Goal: Entertainment & Leisure: Consume media (video, audio)

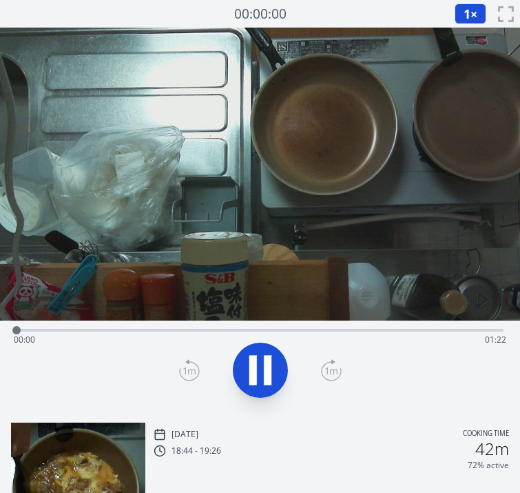
click at [264, 358] on icon at bounding box center [268, 370] width 8 height 30
click at [264, 358] on icon at bounding box center [260, 370] width 39 height 39
click at [145, 118] on video at bounding box center [260, 174] width 520 height 293
drag, startPoint x: 405, startPoint y: 325, endPoint x: 342, endPoint y: 315, distance: 64.2
click at [342, 315] on div "Time elapsed: 01:03 Time remaining: 00:19" at bounding box center [260, 220] width 520 height 384
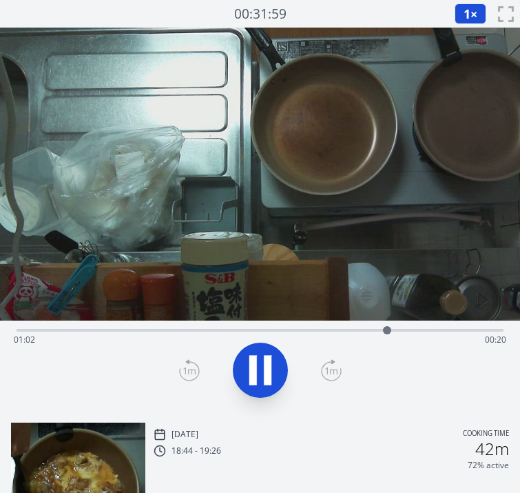
click at [169, 161] on video at bounding box center [260, 174] width 520 height 293
drag, startPoint x: 393, startPoint y: 322, endPoint x: 312, endPoint y: 329, distance: 81.6
click at [312, 329] on div at bounding box center [312, 330] width 21 height 21
drag, startPoint x: 312, startPoint y: 329, endPoint x: 234, endPoint y: 333, distance: 78.6
click at [234, 333] on div "Time elapsed: 00:55 Time remaining: 00:26" at bounding box center [260, 340] width 493 height 22
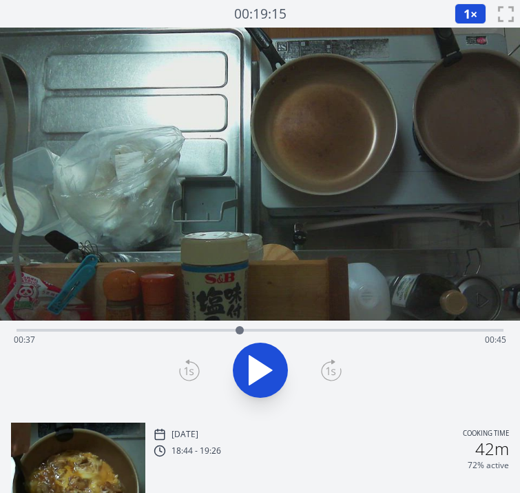
drag, startPoint x: 234, startPoint y: 333, endPoint x: 240, endPoint y: 324, distance: 11.3
click at [240, 324] on div at bounding box center [239, 330] width 21 height 21
click at [182, 206] on video at bounding box center [260, 174] width 520 height 293
drag, startPoint x: 369, startPoint y: 327, endPoint x: 285, endPoint y: 340, distance: 85.2
click at [285, 331] on div "Time elapsed: 00:44 Time remaining: 00:37" at bounding box center [260, 330] width 487 height 3
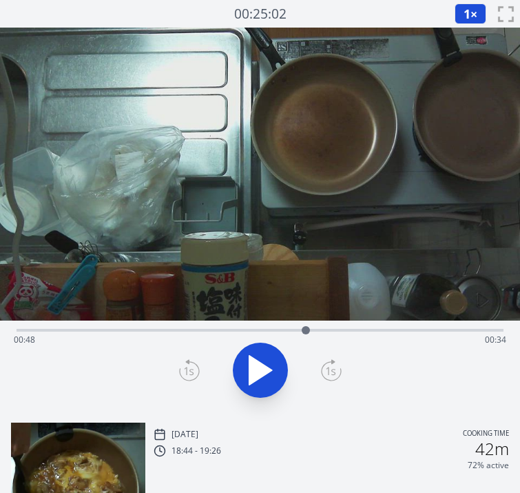
drag, startPoint x: 448, startPoint y: 332, endPoint x: 306, endPoint y: 333, distance: 141.9
click at [306, 333] on div at bounding box center [306, 330] width 8 height 8
click at [185, 158] on video at bounding box center [260, 174] width 520 height 293
drag, startPoint x: 499, startPoint y: 329, endPoint x: 264, endPoint y: 307, distance: 235.9
click at [264, 307] on div "Time elapsed: 00:41 Time remaining: 00:41" at bounding box center [260, 220] width 520 height 384
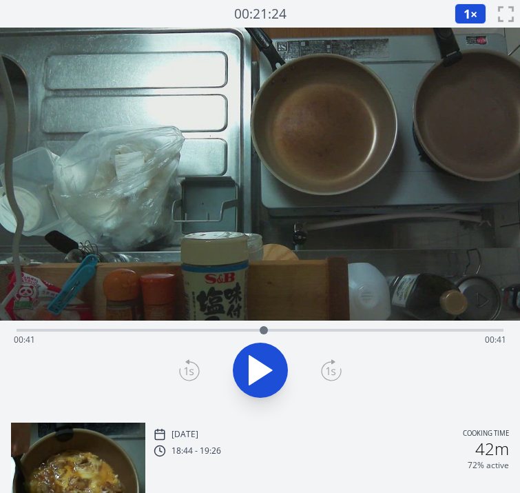
click at [264, 307] on video at bounding box center [260, 174] width 520 height 293
drag, startPoint x: 272, startPoint y: 325, endPoint x: 248, endPoint y: 329, distance: 24.5
click at [248, 329] on div at bounding box center [248, 330] width 8 height 8
click at [272, 360] on icon at bounding box center [260, 370] width 39 height 39
click at [257, 369] on icon at bounding box center [260, 369] width 23 height 29
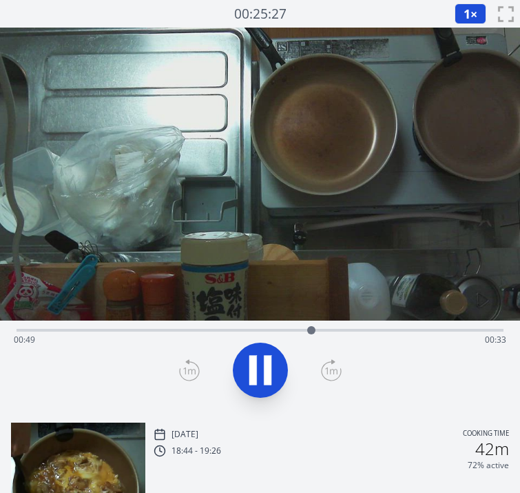
click at [257, 369] on icon at bounding box center [260, 370] width 39 height 39
click at [257, 369] on icon at bounding box center [260, 369] width 23 height 29
click at [257, 369] on icon at bounding box center [260, 370] width 39 height 39
drag, startPoint x: 322, startPoint y: 329, endPoint x: 303, endPoint y: 339, distance: 21.6
click at [303, 339] on div at bounding box center [303, 330] width 21 height 21
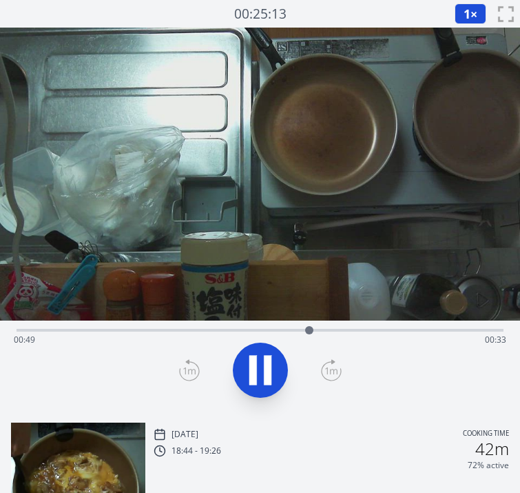
click at [265, 361] on icon at bounding box center [268, 370] width 8 height 30
drag, startPoint x: 307, startPoint y: 326, endPoint x: 247, endPoint y: 330, distance: 59.4
click at [247, 330] on div at bounding box center [247, 330] width 8 height 8
click at [260, 357] on icon at bounding box center [260, 370] width 39 height 39
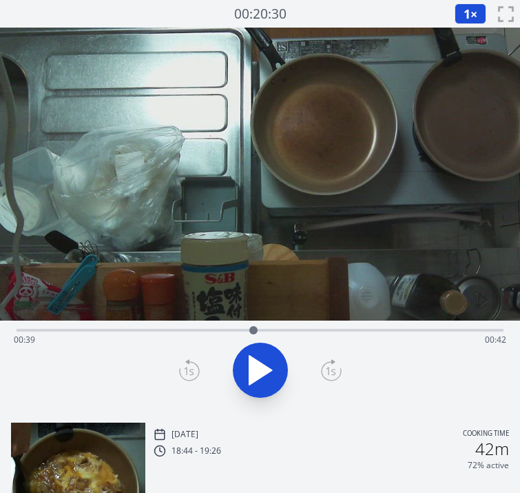
click at [260, 357] on icon at bounding box center [260, 370] width 39 height 39
drag, startPoint x: 260, startPoint y: 332, endPoint x: 308, endPoint y: 334, distance: 47.6
click at [308, 334] on div at bounding box center [308, 330] width 21 height 21
click at [183, 215] on video at bounding box center [260, 174] width 520 height 293
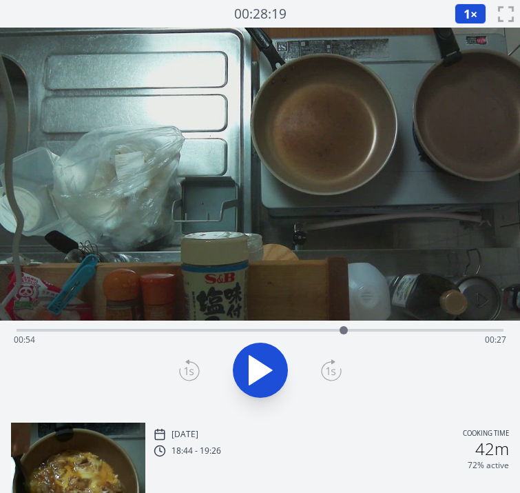
drag, startPoint x: 303, startPoint y: 329, endPoint x: 344, endPoint y: 328, distance: 40.7
click at [344, 328] on div at bounding box center [344, 330] width 8 height 8
drag, startPoint x: 344, startPoint y: 328, endPoint x: 331, endPoint y: 333, distance: 14.2
click at [322, 333] on div at bounding box center [311, 330] width 21 height 21
click at [127, 174] on video at bounding box center [260, 174] width 520 height 293
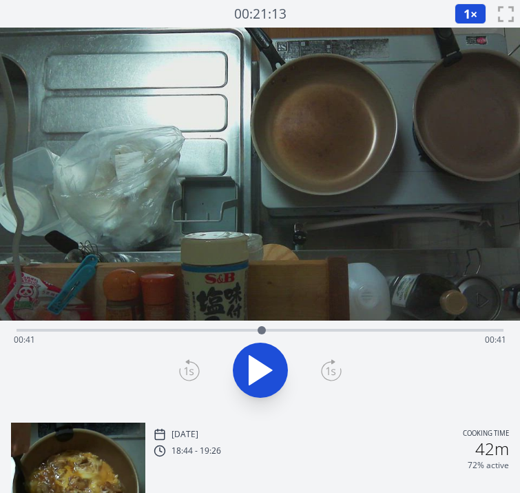
drag, startPoint x: 331, startPoint y: 325, endPoint x: 262, endPoint y: 331, distance: 69.1
click at [262, 331] on div at bounding box center [262, 330] width 8 height 8
drag, startPoint x: 262, startPoint y: 331, endPoint x: 296, endPoint y: 329, distance: 33.8
click at [296, 329] on div at bounding box center [295, 330] width 8 height 8
drag, startPoint x: 296, startPoint y: 329, endPoint x: 288, endPoint y: 329, distance: 7.6
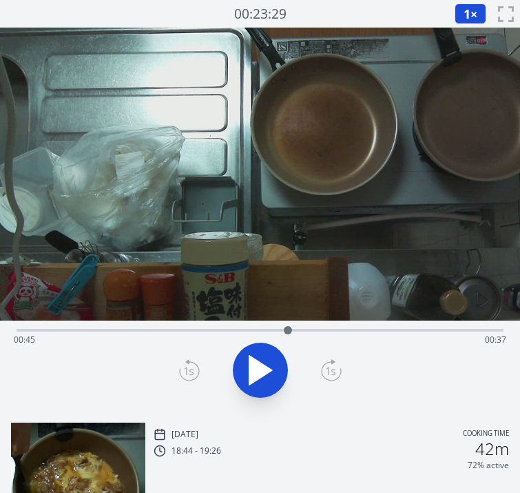
click at [288, 329] on div at bounding box center [288, 330] width 8 height 8
drag, startPoint x: 288, startPoint y: 329, endPoint x: 250, endPoint y: 330, distance: 37.9
click at [250, 330] on div at bounding box center [248, 330] width 8 height 8
drag, startPoint x: 250, startPoint y: 330, endPoint x: 280, endPoint y: 331, distance: 29.7
click at [280, 331] on div at bounding box center [280, 330] width 8 height 8
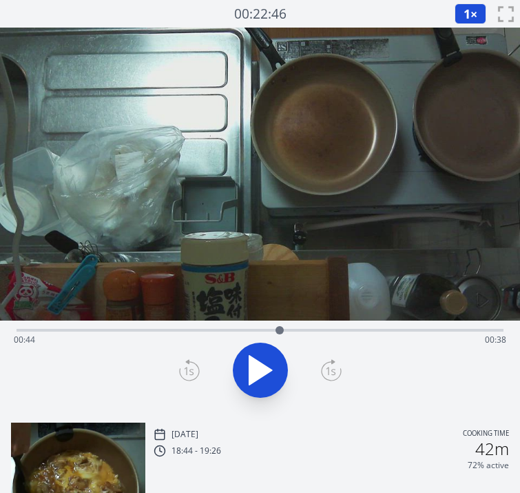
click at [194, 211] on video at bounding box center [260, 174] width 520 height 293
click at [174, 260] on video at bounding box center [260, 174] width 520 height 293
drag, startPoint x: 279, startPoint y: 330, endPoint x: 260, endPoint y: 331, distance: 18.6
click at [260, 331] on div at bounding box center [260, 330] width 8 height 8
drag, startPoint x: 265, startPoint y: 326, endPoint x: 289, endPoint y: 338, distance: 27.4
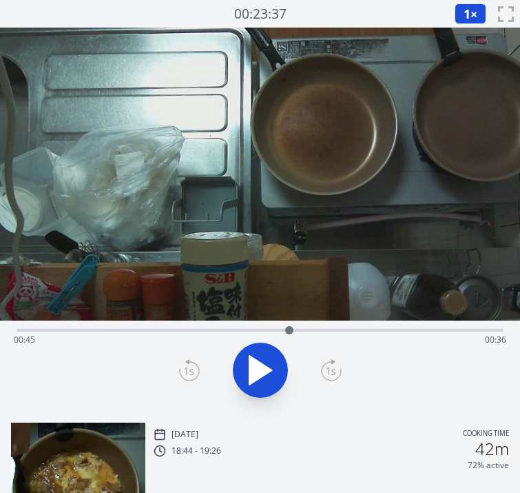
click at [289, 338] on div at bounding box center [289, 330] width 21 height 21
click at [276, 358] on icon at bounding box center [260, 370] width 39 height 39
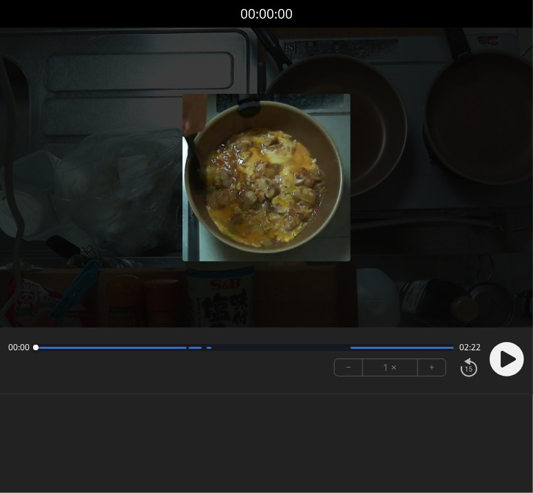
click at [186, 231] on img at bounding box center [266, 177] width 167 height 167
click at [508, 349] on circle at bounding box center [507, 359] width 34 height 34
click at [424, 368] on button "+" at bounding box center [432, 367] width 28 height 17
click at [424, 367] on button "+" at bounding box center [432, 367] width 28 height 17
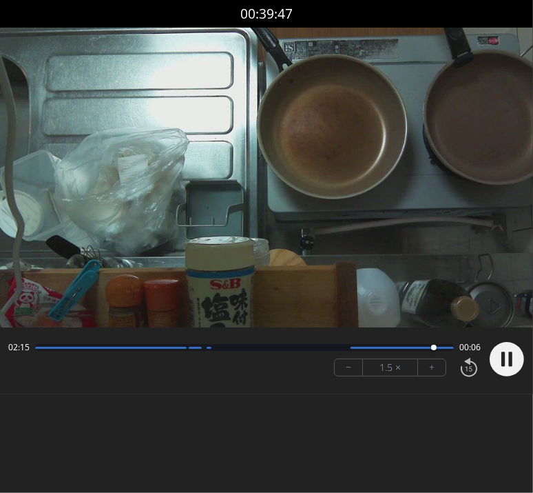
click at [161, 178] on video at bounding box center [266, 178] width 533 height 300
click at [186, 361] on div "02:22 00:00 − 1.5 × +" at bounding box center [242, 358] width 478 height 47
drag, startPoint x: 451, startPoint y: 342, endPoint x: 241, endPoint y: 335, distance: 210.2
click at [241, 335] on div "01:10 01:12 − 1.5 × +" at bounding box center [242, 358] width 478 height 47
click at [506, 350] on circle at bounding box center [507, 359] width 34 height 34
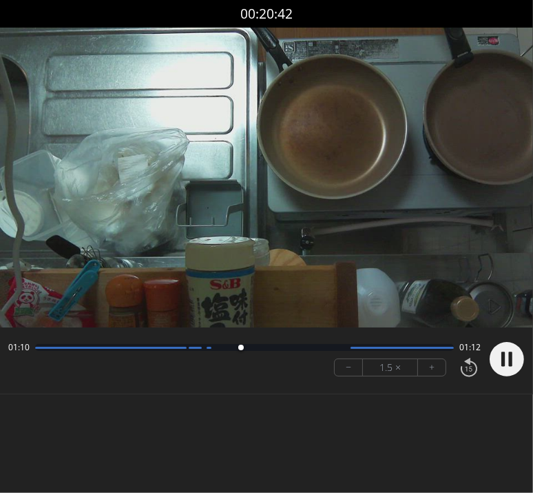
click at [341, 365] on button "−" at bounding box center [349, 367] width 28 height 17
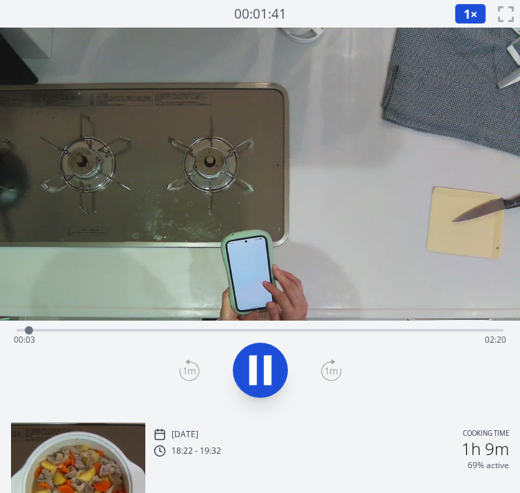
click at [127, 284] on video at bounding box center [260, 174] width 520 height 293
click at [137, 130] on video at bounding box center [260, 174] width 520 height 293
click at [468, 17] on span "1" at bounding box center [467, 14] width 7 height 17
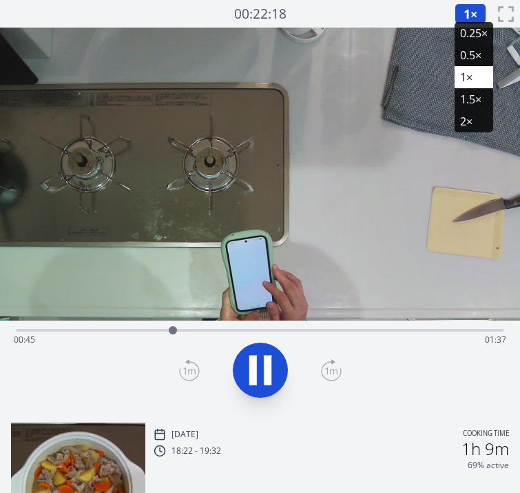
click at [468, 100] on li "1.5×" at bounding box center [474, 99] width 39 height 22
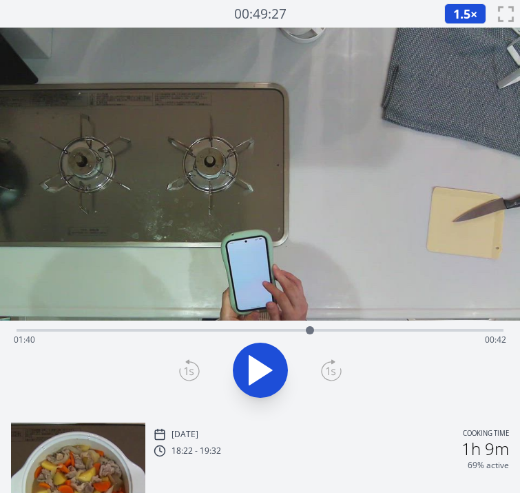
drag, startPoint x: 498, startPoint y: 332, endPoint x: 309, endPoint y: 349, distance: 190.2
click at [309, 331] on div "Time elapsed: 01:40 Time remaining: 00:42" at bounding box center [260, 330] width 487 height 3
click at [159, 295] on video at bounding box center [260, 174] width 520 height 293
click at [311, 329] on div at bounding box center [311, 330] width 8 height 8
drag, startPoint x: 314, startPoint y: 327, endPoint x: 433, endPoint y: 322, distance: 118.6
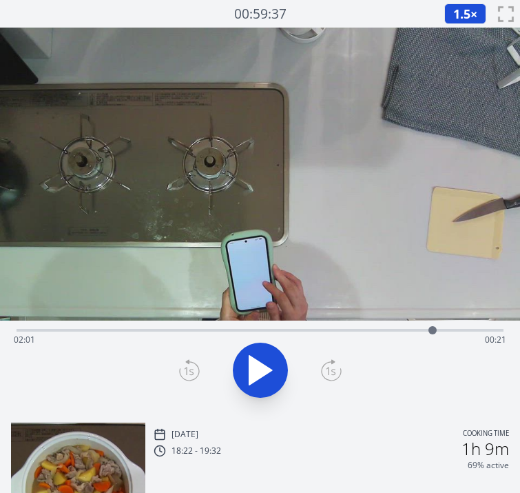
click at [433, 322] on div at bounding box center [432, 330] width 21 height 21
click at [254, 366] on icon at bounding box center [260, 369] width 23 height 29
click at [254, 366] on icon at bounding box center [253, 370] width 8 height 30
drag, startPoint x: 439, startPoint y: 330, endPoint x: 362, endPoint y: 331, distance: 77.2
click at [362, 331] on div at bounding box center [362, 330] width 8 height 8
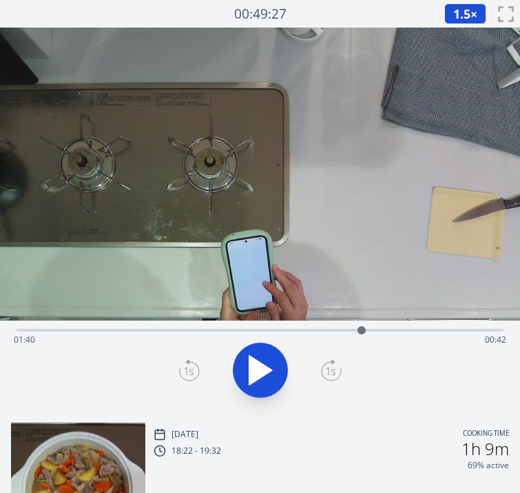
click at [247, 375] on icon at bounding box center [260, 370] width 39 height 39
drag, startPoint x: 451, startPoint y: 326, endPoint x: 131, endPoint y: 334, distance: 320.4
click at [131, 334] on div at bounding box center [131, 330] width 21 height 21
click at [335, 366] on icon at bounding box center [331, 370] width 21 height 22
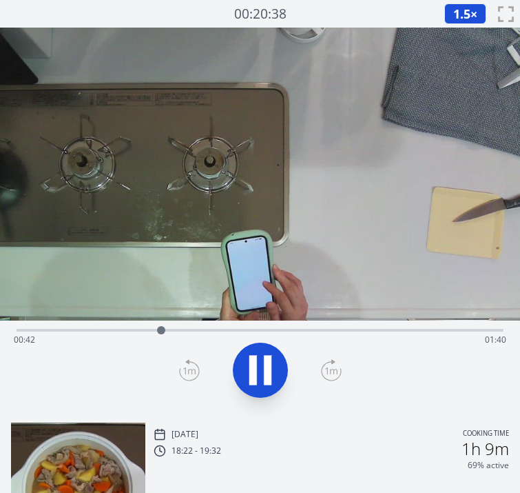
click at [335, 366] on icon at bounding box center [331, 370] width 21 height 22
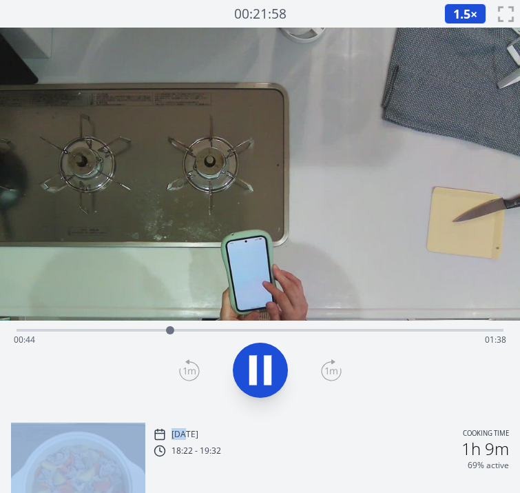
click at [335, 366] on icon at bounding box center [331, 370] width 21 height 22
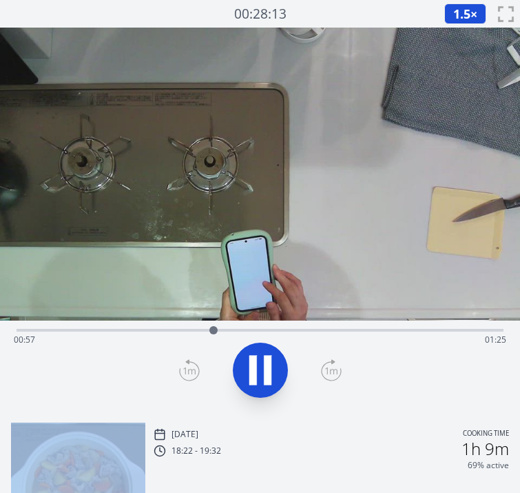
click at [335, 366] on icon at bounding box center [331, 370] width 21 height 22
drag, startPoint x: 335, startPoint y: 366, endPoint x: 274, endPoint y: 365, distance: 60.6
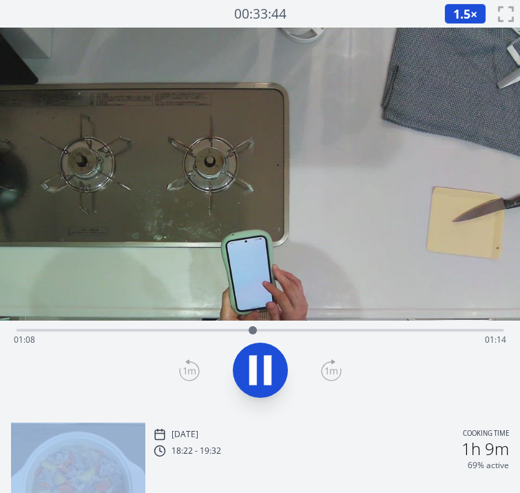
click at [274, 365] on icon at bounding box center [260, 370] width 39 height 39
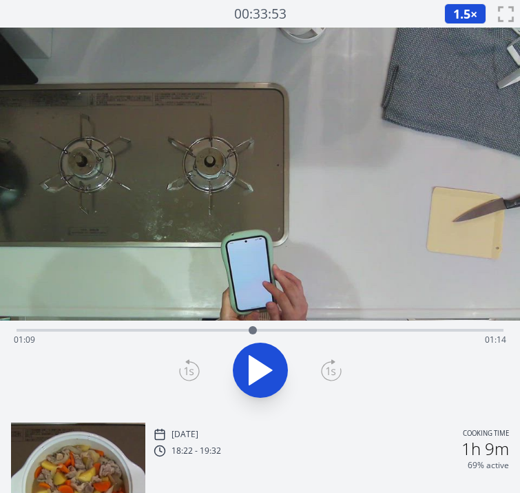
click at [187, 370] on icon at bounding box center [189, 370] width 21 height 22
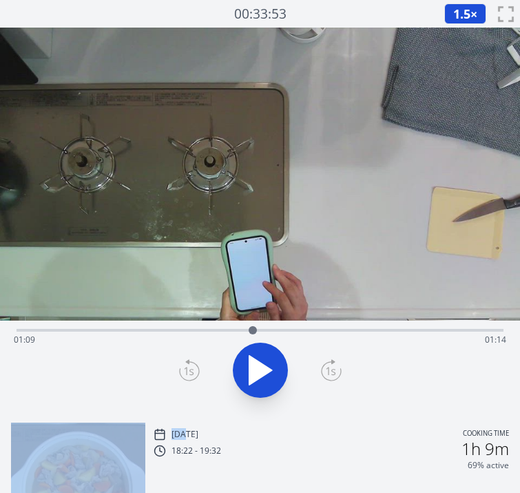
click at [187, 370] on icon at bounding box center [189, 370] width 21 height 22
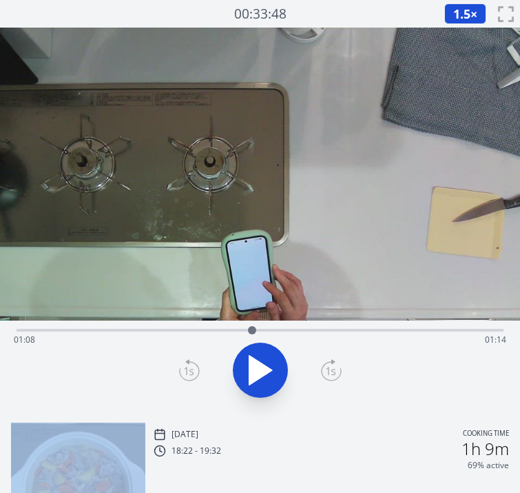
click at [187, 370] on icon at bounding box center [189, 370] width 21 height 22
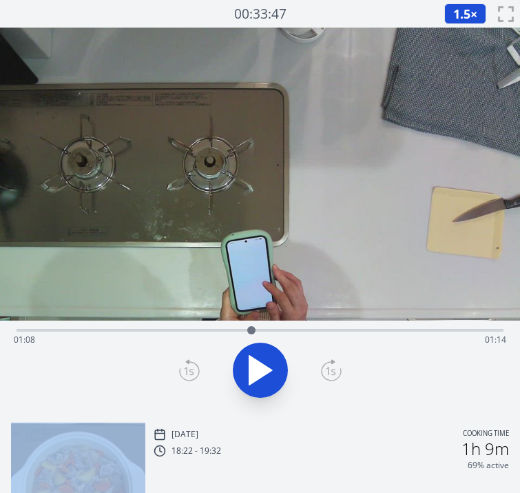
click at [187, 370] on icon at bounding box center [189, 370] width 21 height 22
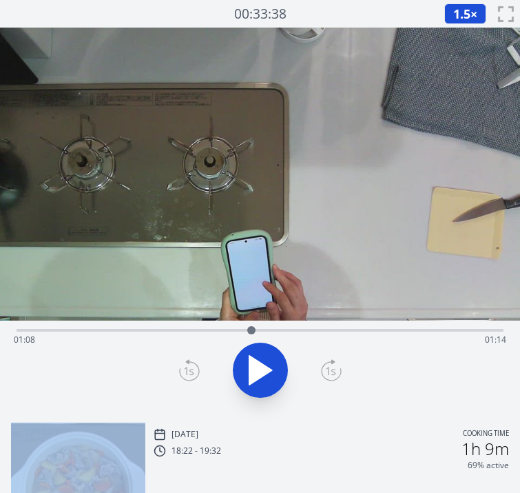
click at [187, 370] on icon at bounding box center [189, 370] width 21 height 22
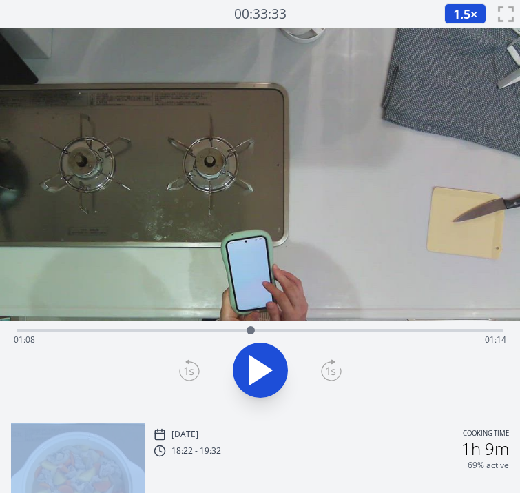
click at [187, 370] on icon at bounding box center [189, 370] width 21 height 22
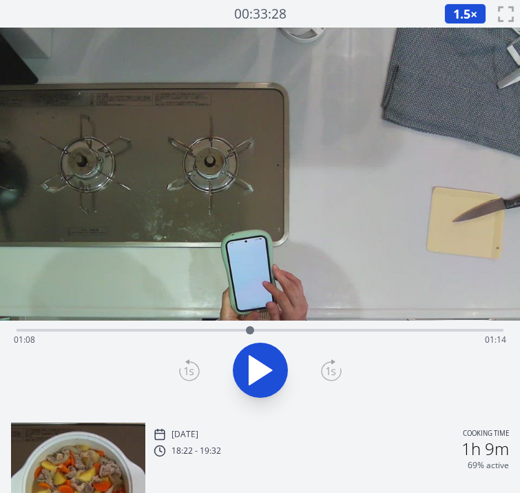
drag, startPoint x: 187, startPoint y: 370, endPoint x: 147, endPoint y: 346, distance: 47.3
click at [147, 346] on div "Time elapsed: 01:08 Time remaining: 01:14" at bounding box center [260, 340] width 493 height 22
drag, startPoint x: 194, startPoint y: 325, endPoint x: 203, endPoint y: 329, distance: 9.9
click at [203, 329] on div "Time elapsed: 00:37 Time remaining: 01:45" at bounding box center [260, 328] width 487 height 17
drag, startPoint x: 203, startPoint y: 329, endPoint x: 227, endPoint y: 331, distance: 24.2
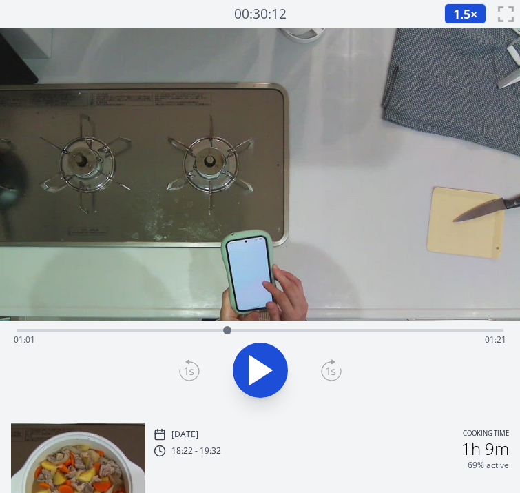
click at [227, 331] on div at bounding box center [227, 330] width 8 height 8
click at [258, 370] on icon at bounding box center [260, 369] width 23 height 29
click at [258, 370] on icon at bounding box center [260, 370] width 39 height 39
click at [258, 370] on icon at bounding box center [260, 369] width 23 height 29
click at [258, 370] on icon at bounding box center [260, 370] width 39 height 39
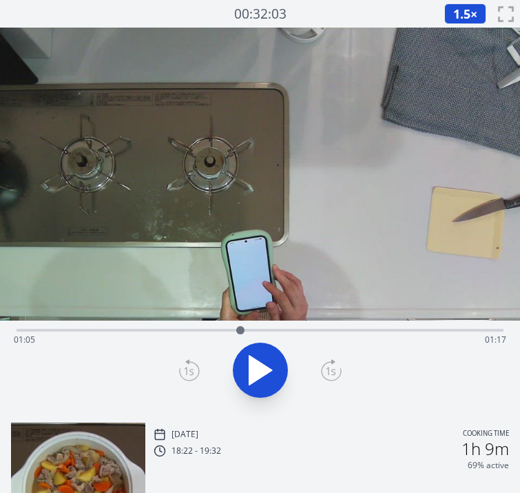
click at [265, 331] on div "Time elapsed: 01:05 Time remaining: 01:17" at bounding box center [260, 340] width 493 height 22
drag, startPoint x: 265, startPoint y: 331, endPoint x: 242, endPoint y: 336, distance: 22.7
click at [242, 336] on div at bounding box center [242, 330] width 21 height 21
drag, startPoint x: 240, startPoint y: 330, endPoint x: 289, endPoint y: 332, distance: 49.0
click at [289, 332] on div at bounding box center [289, 330] width 8 height 8
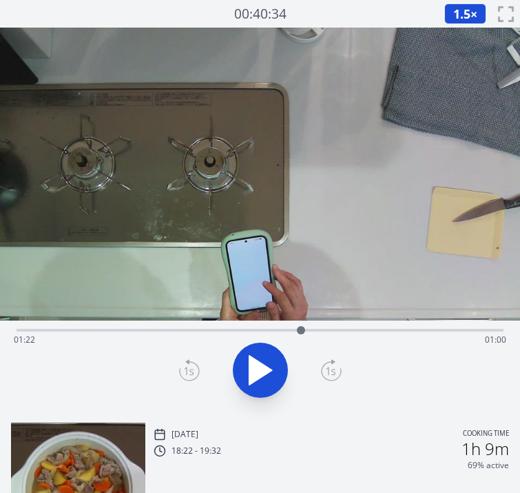
drag, startPoint x: 289, startPoint y: 332, endPoint x: 307, endPoint y: 329, distance: 18.2
click at [305, 329] on div at bounding box center [301, 330] width 8 height 8
drag, startPoint x: 316, startPoint y: 331, endPoint x: 226, endPoint y: 332, distance: 89.6
click at [226, 332] on div at bounding box center [226, 330] width 21 height 21
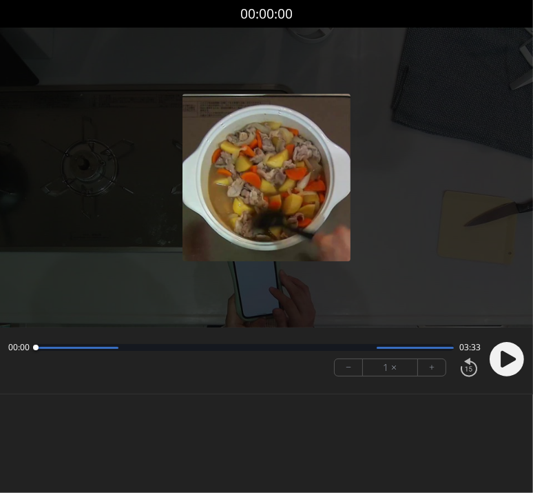
click at [96, 284] on div at bounding box center [266, 178] width 533 height 300
click at [189, 270] on div at bounding box center [266, 178] width 533 height 300
click at [502, 357] on icon at bounding box center [508, 359] width 15 height 17
click at [433, 363] on button "+" at bounding box center [432, 367] width 28 height 17
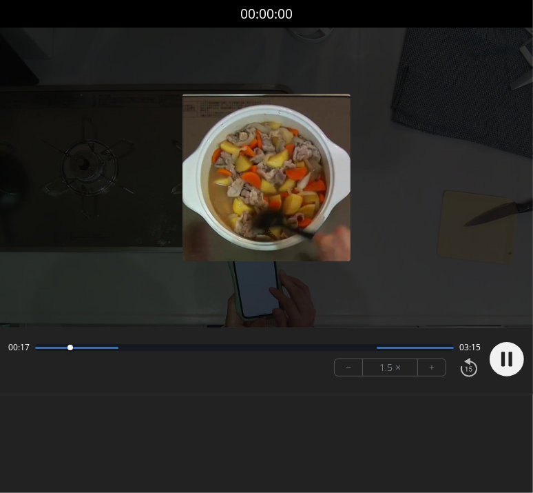
click at [185, 265] on div at bounding box center [266, 178] width 533 height 300
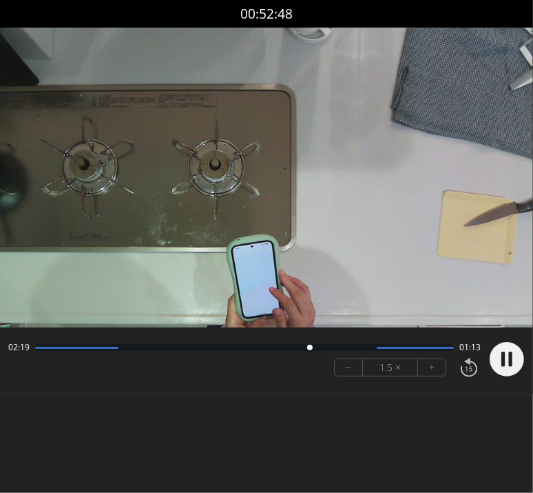
click at [192, 291] on video at bounding box center [266, 178] width 533 height 300
click at [196, 273] on video at bounding box center [266, 178] width 533 height 300
click at [170, 278] on video at bounding box center [266, 178] width 533 height 300
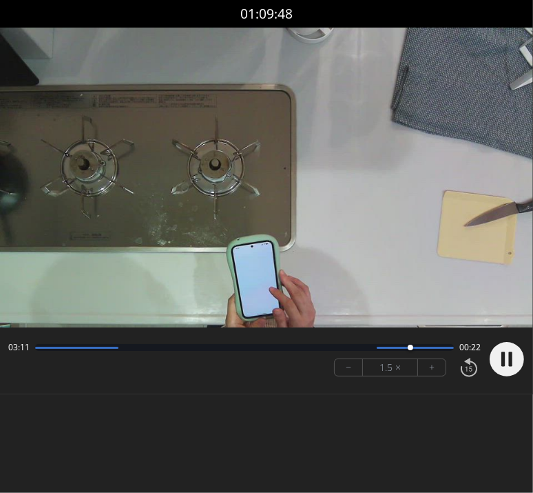
click at [498, 356] on circle at bounding box center [507, 359] width 34 height 34
click at [192, 217] on video at bounding box center [266, 178] width 533 height 300
drag, startPoint x: 415, startPoint y: 344, endPoint x: 322, endPoint y: 340, distance: 93.8
click at [322, 340] on div at bounding box center [321, 347] width 19 height 19
drag, startPoint x: 322, startPoint y: 340, endPoint x: 292, endPoint y: 342, distance: 29.7
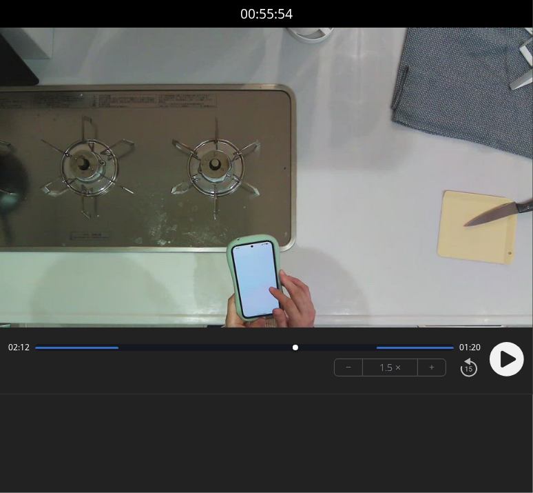
click at [292, 342] on div at bounding box center [295, 347] width 19 height 19
click at [114, 213] on video at bounding box center [266, 178] width 533 height 300
click at [505, 345] on circle at bounding box center [507, 359] width 34 height 34
drag, startPoint x: 304, startPoint y: 340, endPoint x: 257, endPoint y: 353, distance: 49.3
click at [257, 353] on div at bounding box center [256, 347] width 19 height 19
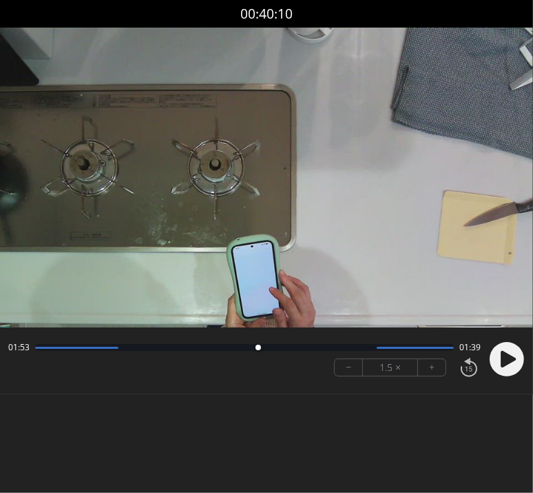
click at [259, 353] on div at bounding box center [258, 347] width 19 height 19
drag, startPoint x: 266, startPoint y: 347, endPoint x: 258, endPoint y: 349, distance: 8.5
click at [258, 349] on div at bounding box center [257, 347] width 19 height 19
drag, startPoint x: 258, startPoint y: 349, endPoint x: 265, endPoint y: 350, distance: 6.9
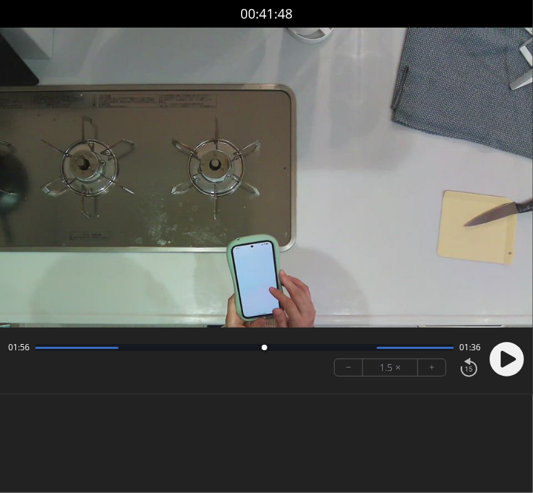
click at [265, 350] on div at bounding box center [264, 347] width 19 height 19
click at [511, 353] on circle at bounding box center [507, 359] width 34 height 34
click at [511, 353] on icon at bounding box center [510, 359] width 3 height 14
click at [511, 353] on circle at bounding box center [507, 359] width 34 height 34
click at [511, 353] on icon at bounding box center [510, 359] width 3 height 14
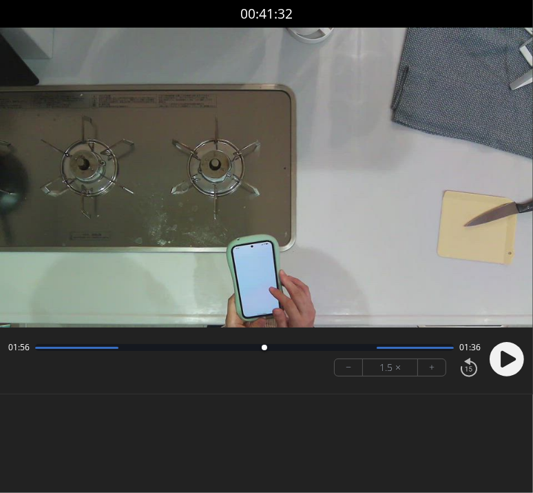
drag, startPoint x: 273, startPoint y: 344, endPoint x: 265, endPoint y: 348, distance: 9.9
click at [265, 348] on div at bounding box center [264, 347] width 19 height 19
click at [264, 346] on div at bounding box center [264, 347] width 6 height 6
click at [258, 349] on div at bounding box center [259, 347] width 6 height 6
drag, startPoint x: 260, startPoint y: 346, endPoint x: 208, endPoint y: 353, distance: 52.8
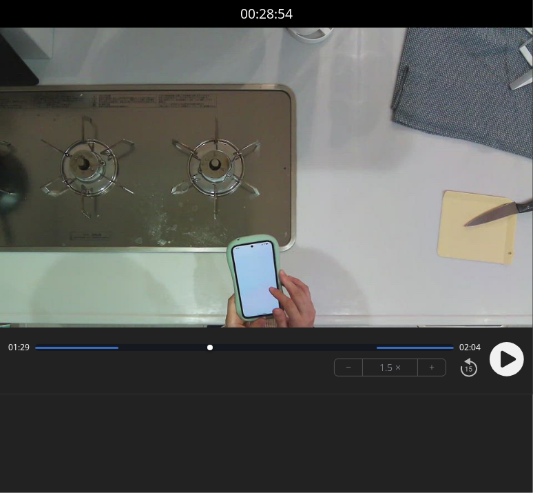
click at [208, 353] on div at bounding box center [209, 347] width 19 height 19
click at [502, 355] on icon at bounding box center [508, 359] width 15 height 17
click at [502, 355] on icon at bounding box center [503, 359] width 3 height 14
